Goal: Information Seeking & Learning: Learn about a topic

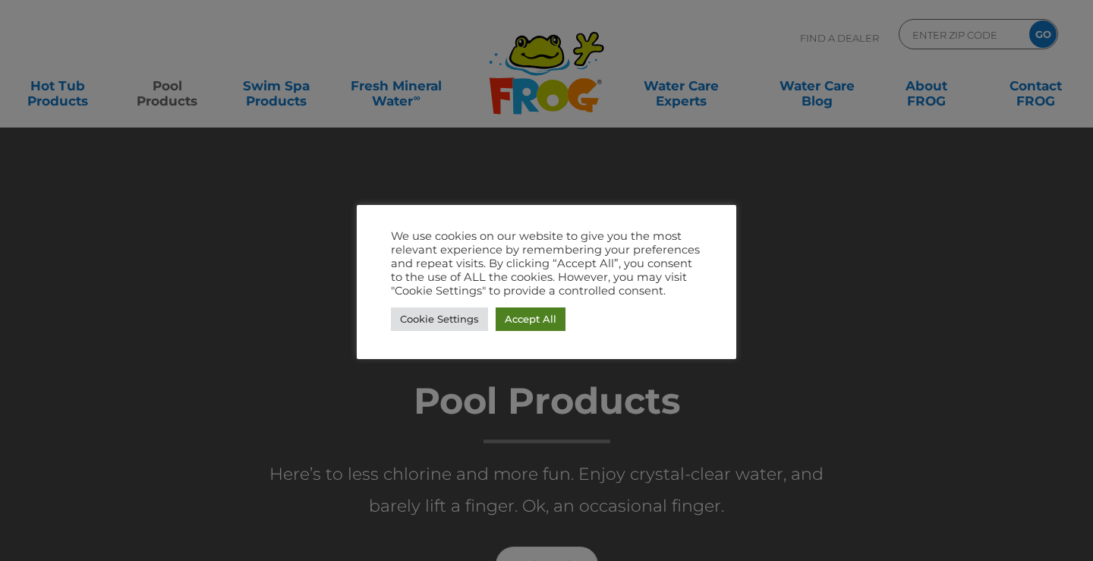
click at [511, 323] on link "Accept All" at bounding box center [531, 319] width 70 height 24
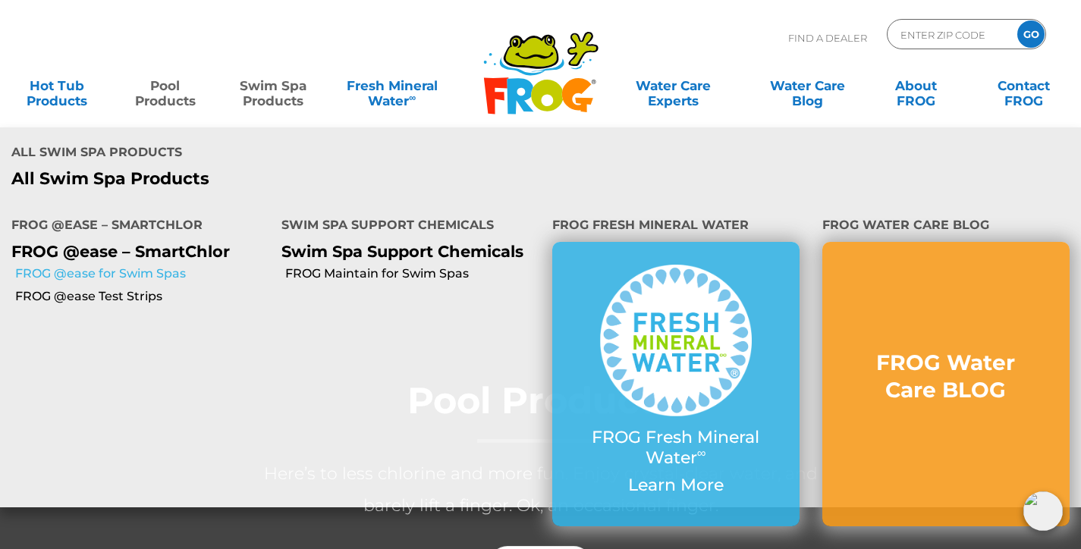
click at [140, 275] on link "FROG @ease for Swim Spas" at bounding box center [142, 274] width 255 height 17
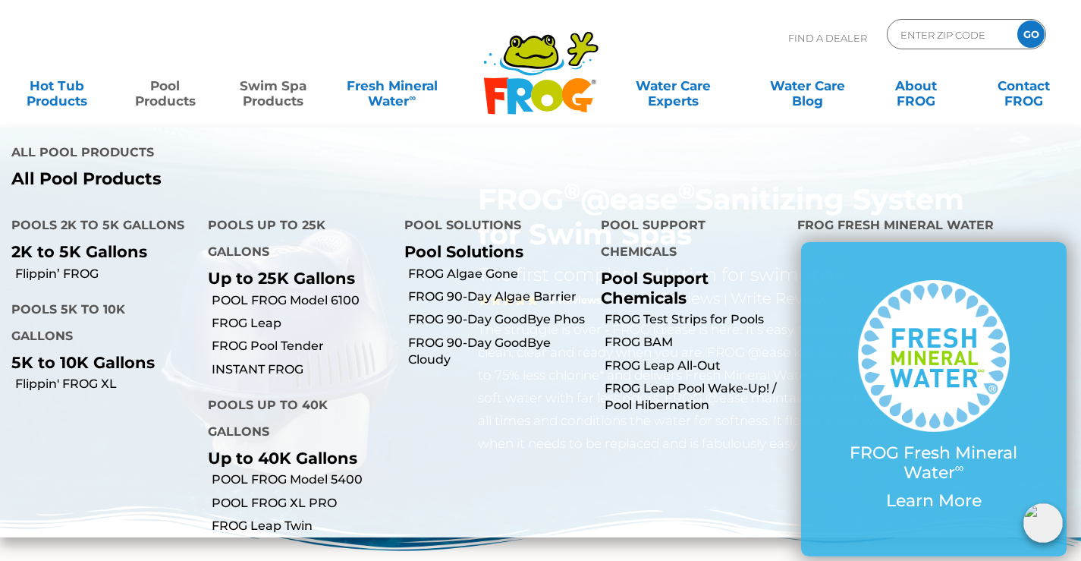
click at [168, 99] on link "Pool Products" at bounding box center [165, 86] width 84 height 30
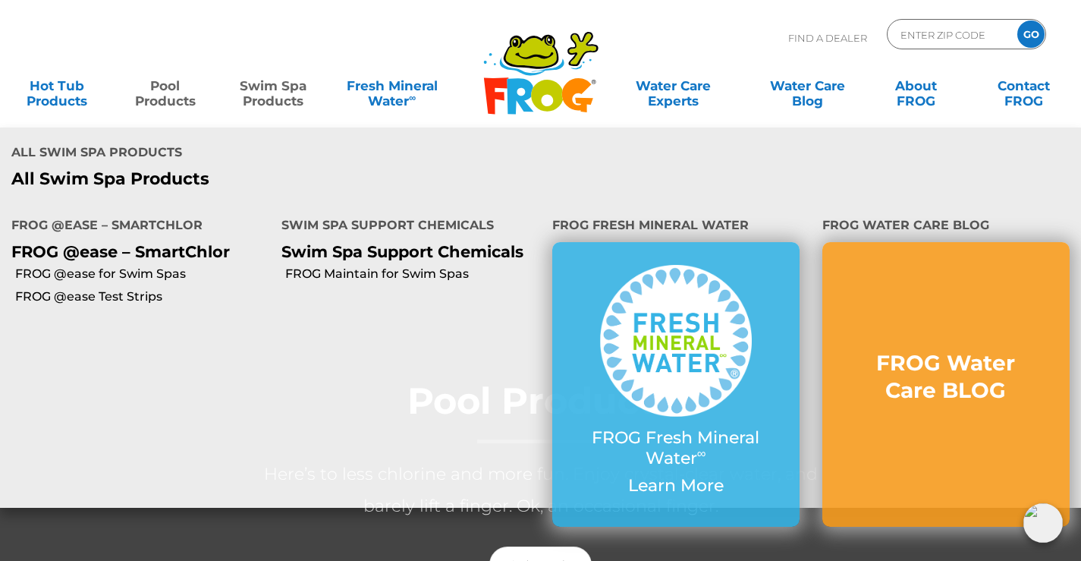
click at [267, 95] on link "Swim Spa Products" at bounding box center [273, 86] width 84 height 30
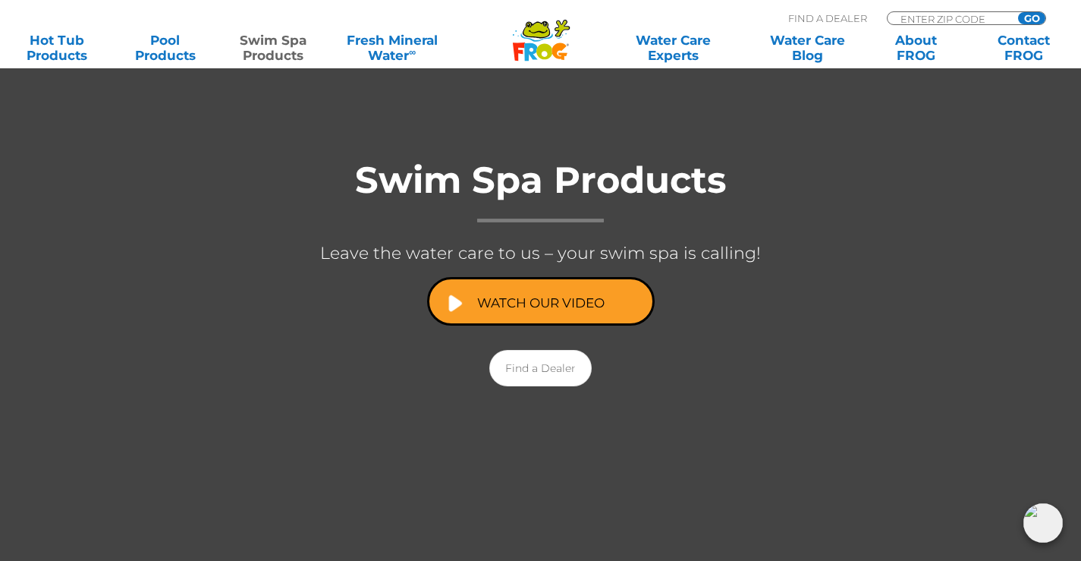
scroll to position [228, 0]
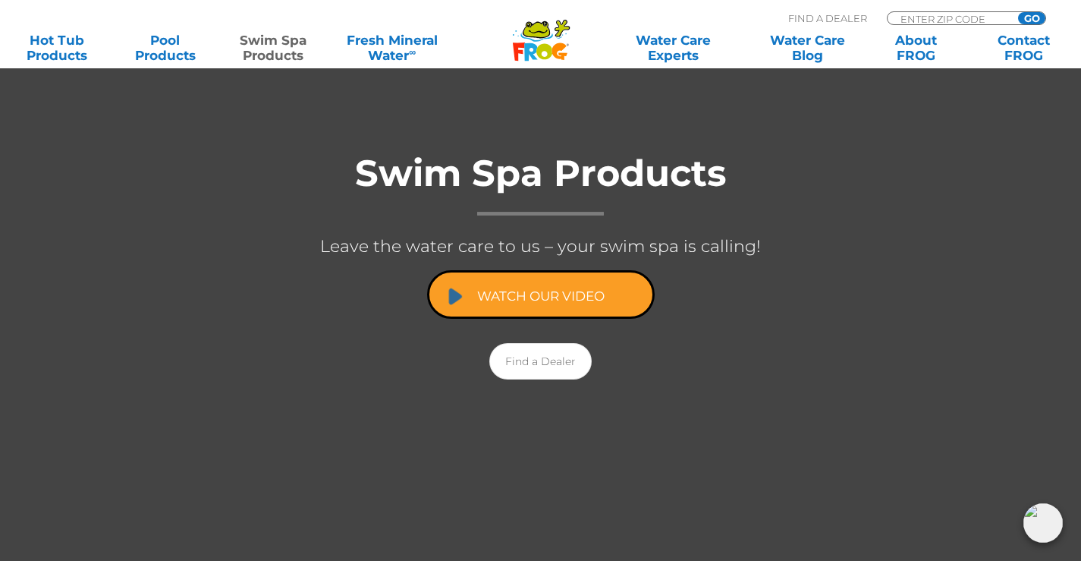
click at [540, 294] on link "Watch Our Video" at bounding box center [541, 294] width 228 height 49
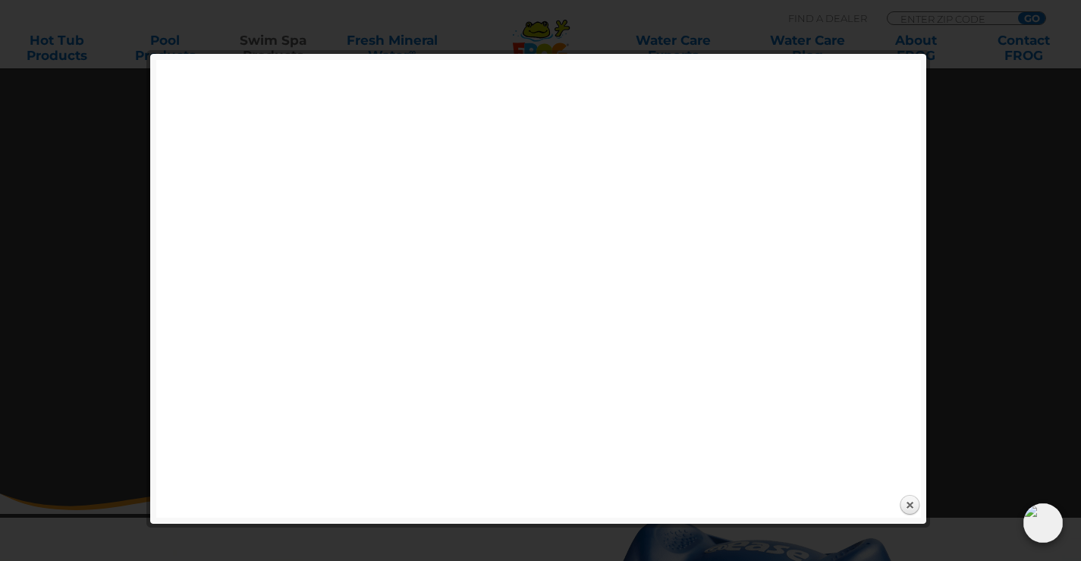
scroll to position [379, 0]
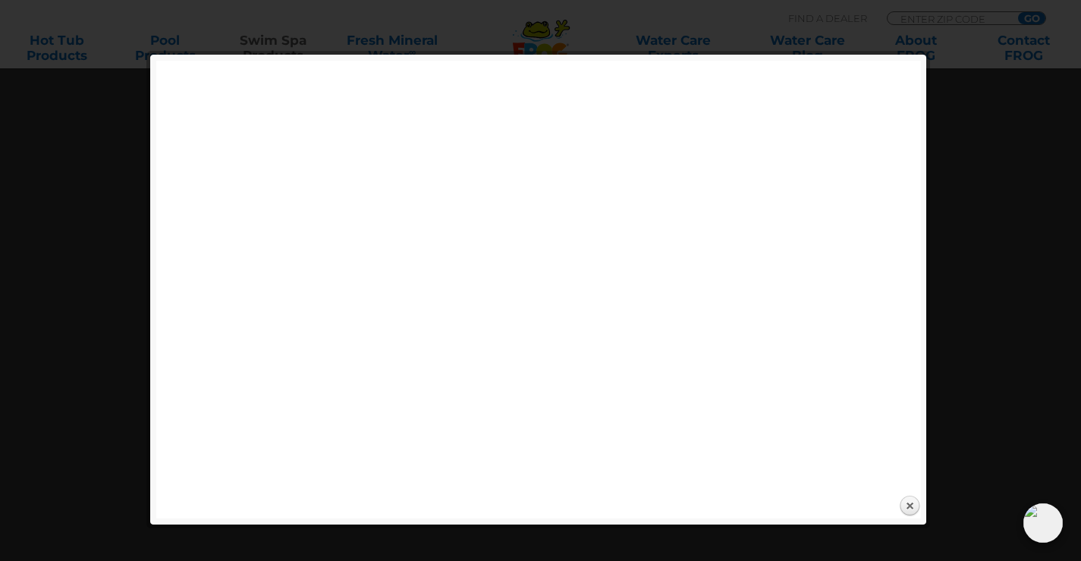
scroll to position [304, 0]
click at [911, 506] on link "Close" at bounding box center [910, 505] width 23 height 23
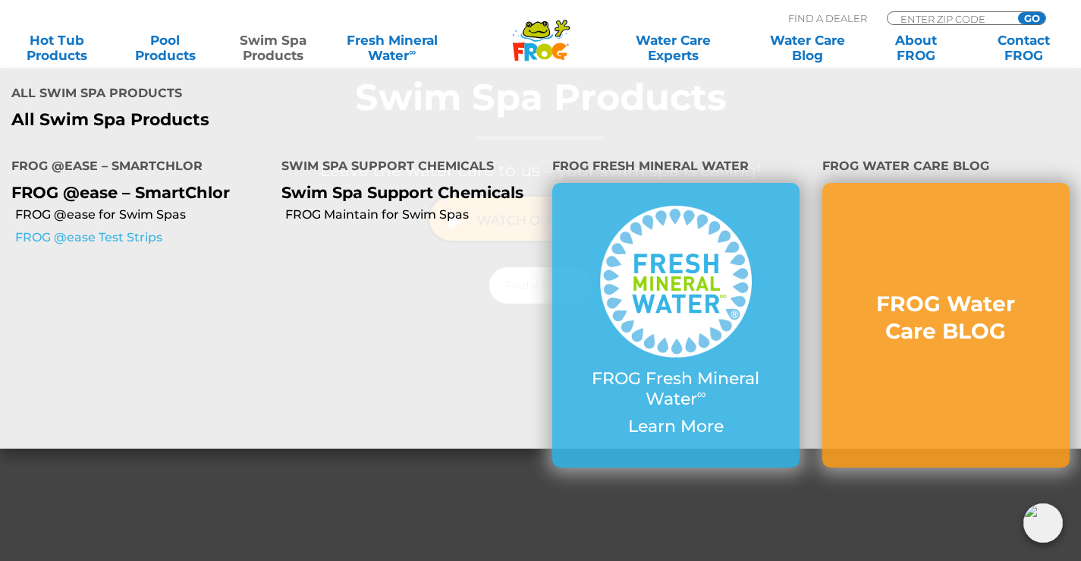
click at [128, 239] on link "FROG @ease Test Strips" at bounding box center [142, 237] width 255 height 17
